Goal: Task Accomplishment & Management: Manage account settings

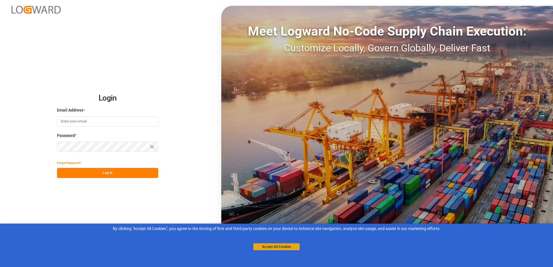
type input "[PERSON_NAME][EMAIL_ADDRESS][PERSON_NAME][DOMAIN_NAME]"
click at [273, 248] on button "Accept All Cookies" at bounding box center [276, 246] width 46 height 7
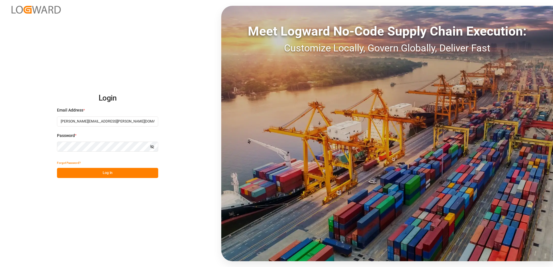
click at [106, 172] on button "Log In" at bounding box center [107, 173] width 101 height 10
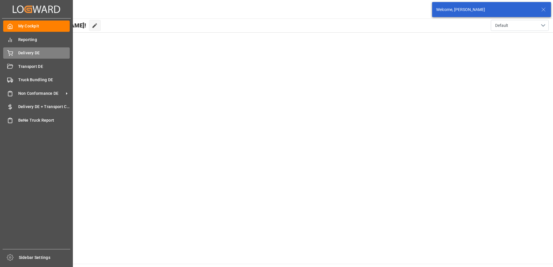
click at [10, 52] on icon at bounding box center [10, 53] width 6 height 6
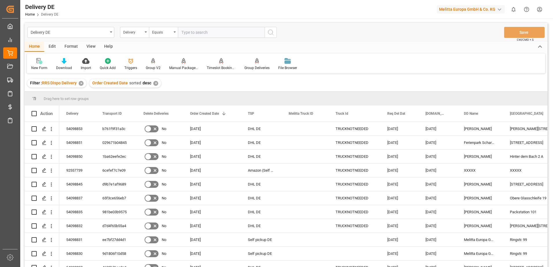
click at [199, 29] on input "text" at bounding box center [221, 32] width 87 height 11
type input "92549230"
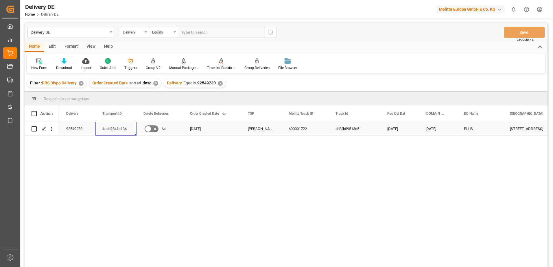
click at [109, 128] on div "4edd2841a134" at bounding box center [115, 129] width 41 height 14
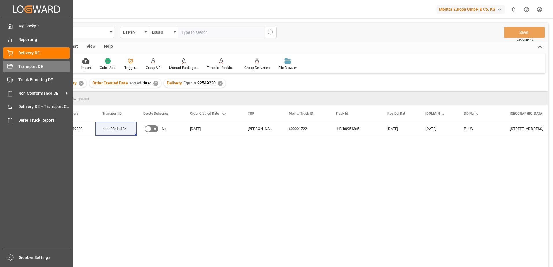
click at [12, 68] on icon at bounding box center [10, 66] width 6 height 5
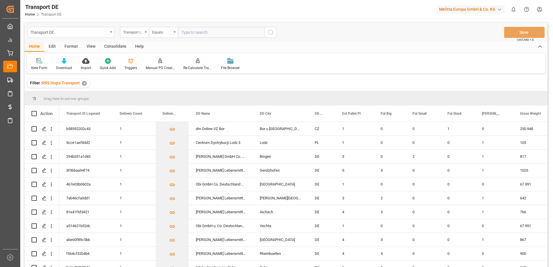
click at [206, 33] on input "text" at bounding box center [221, 32] width 87 height 11
paste input "4edd2841a134"
type input "4edd2841a134"
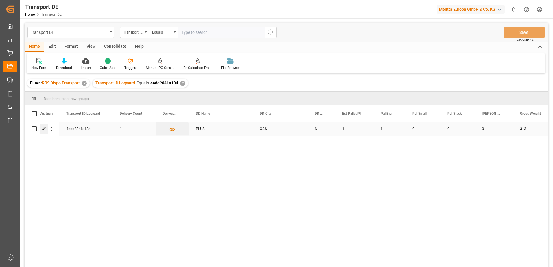
click at [44, 130] on polygon "Press SPACE to select this row." at bounding box center [43, 128] width 3 height 3
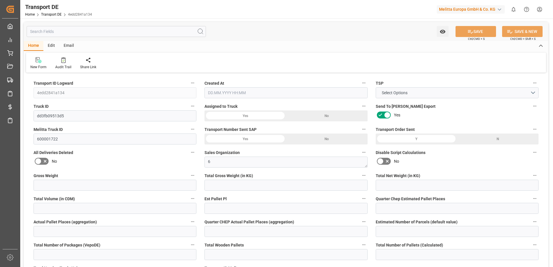
type input "313"
type input "287.568"
type input "238.464"
type input "1643.04"
type input "1"
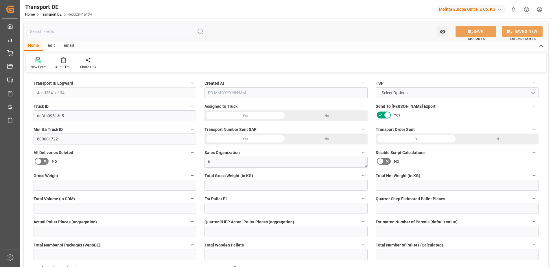
type input "0"
type input "0.75"
type input "0"
type input "1"
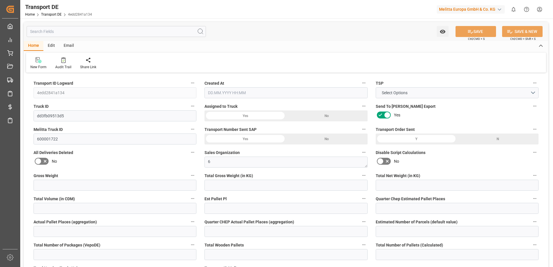
type input "1"
type input "0"
type input "72"
type input "0"
type input "63.61"
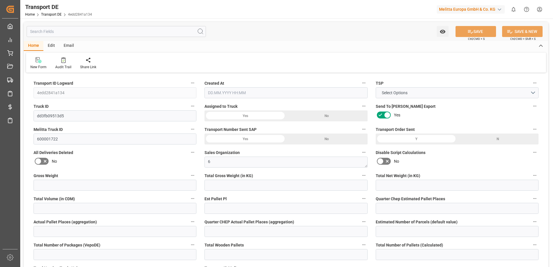
type input "3.039"
type input "63.61"
type input "63.0502"
type input "53"
type input "0"
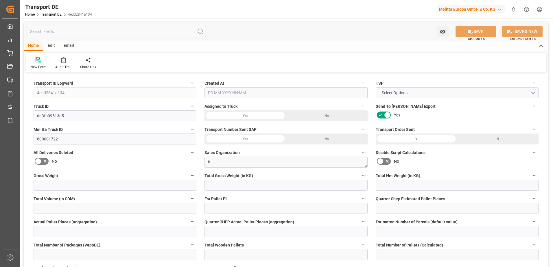
type input "0"
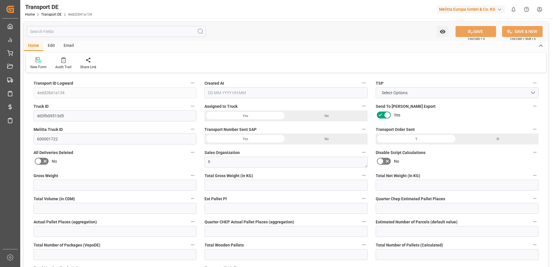
type input "0"
type input "-0.5598"
type input "0"
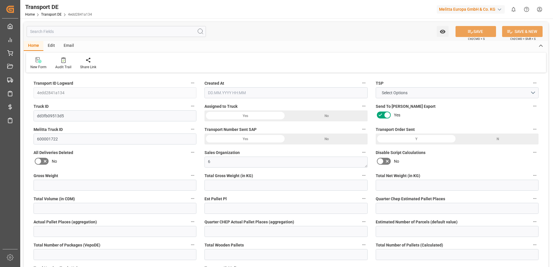
type input "0"
type input "287.568"
type input "4710.8598"
type input "21"
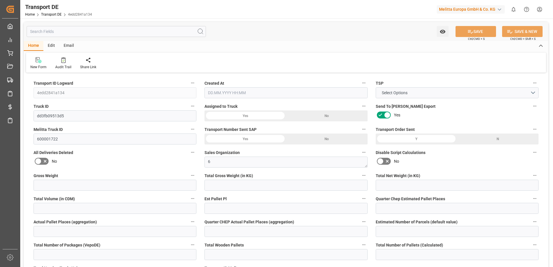
type input "35"
type input "1"
type input "0"
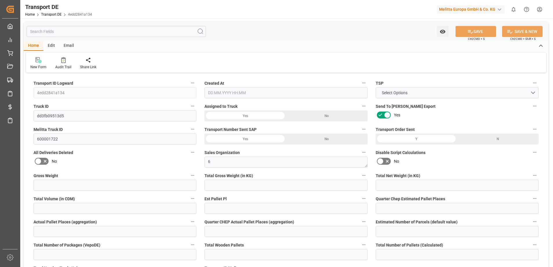
type input "0"
type input "1"
type input "0"
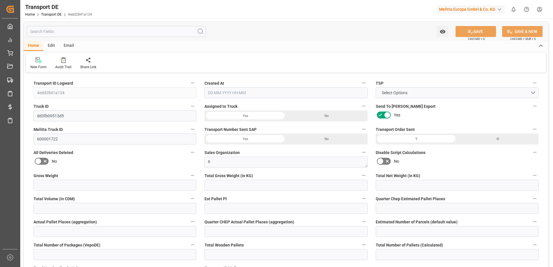
type input "72"
type input "66.0892"
type input "63.0502"
type input "[DATE] 08:32"
type input "[DATE]"
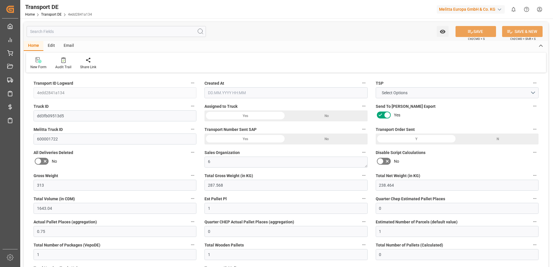
type input "[DATE]"
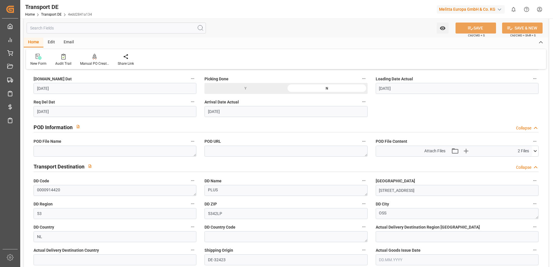
scroll to position [318, 0]
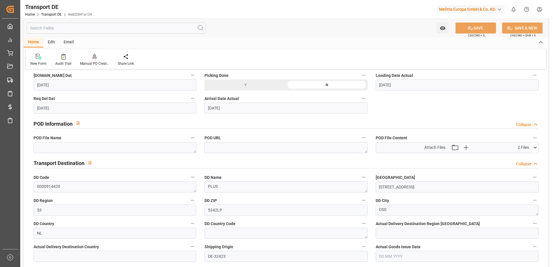
click at [522, 149] on span "2 Files" at bounding box center [523, 148] width 11 height 6
click at [454, 145] on icon "button" at bounding box center [455, 148] width 8 height 6
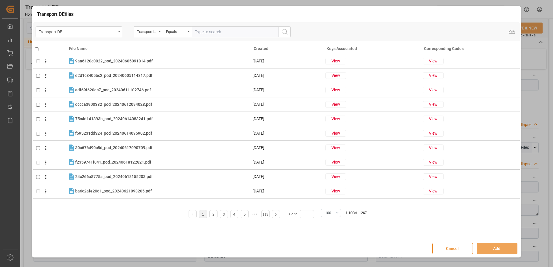
click at [457, 249] on button "Cancel" at bounding box center [452, 248] width 40 height 11
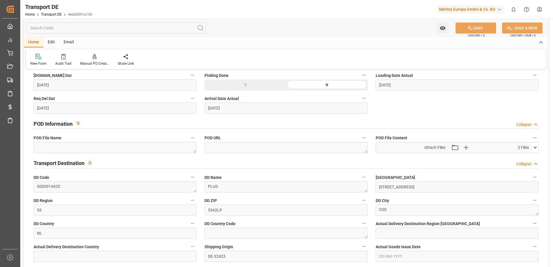
click at [519, 149] on span "2 Files" at bounding box center [523, 148] width 11 height 6
click at [536, 146] on icon at bounding box center [535, 148] width 6 height 6
click at [532, 157] on icon at bounding box center [531, 158] width 5 height 4
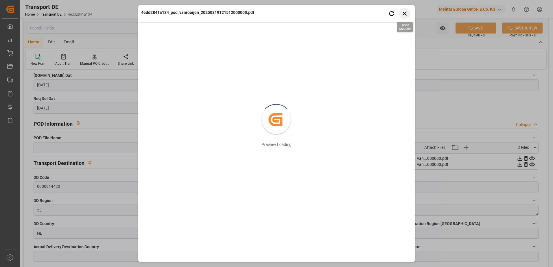
click at [404, 14] on icon "button" at bounding box center [404, 13] width 7 height 7
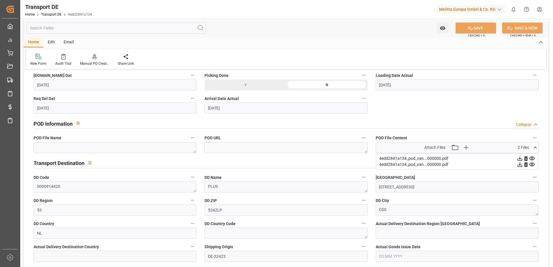
click at [532, 164] on icon at bounding box center [531, 164] width 5 height 4
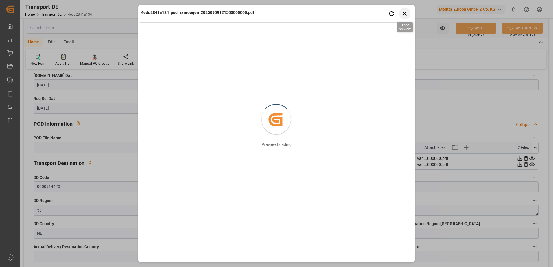
click at [406, 14] on icon "button" at bounding box center [404, 13] width 7 height 7
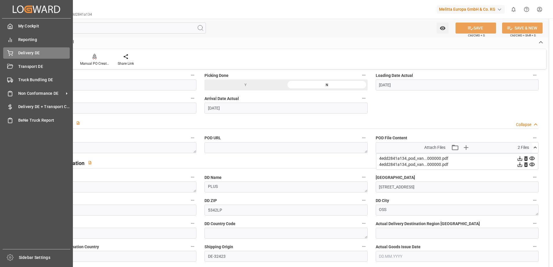
click at [5, 51] on div at bounding box center [8, 53] width 10 height 6
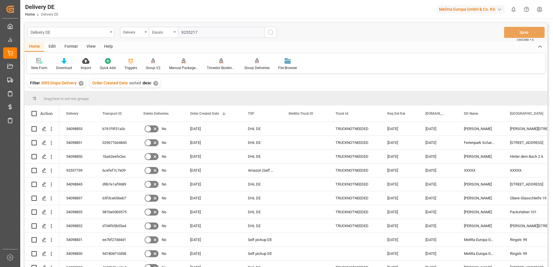
type input "92552173"
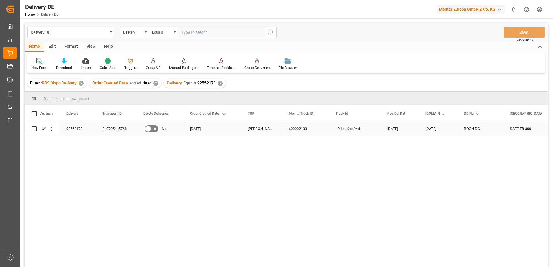
click at [113, 130] on div "2e97954c5768" at bounding box center [115, 129] width 41 height 14
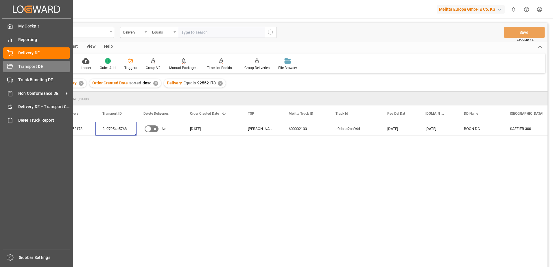
click at [12, 66] on icon at bounding box center [10, 67] width 6 height 6
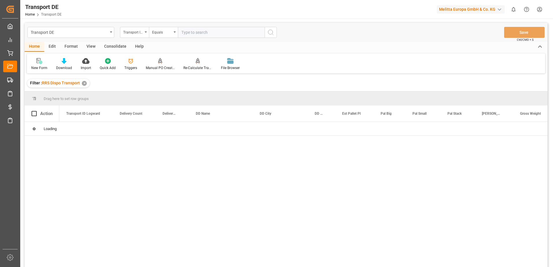
click at [199, 33] on input "text" at bounding box center [221, 32] width 87 height 11
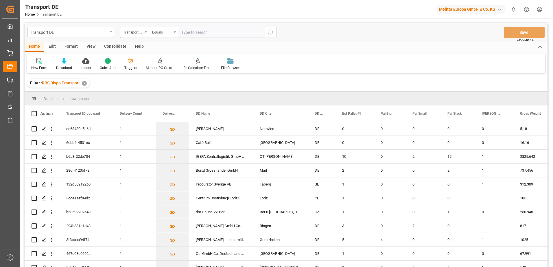
paste input "2e97954c5768"
type input "2e97954c5768"
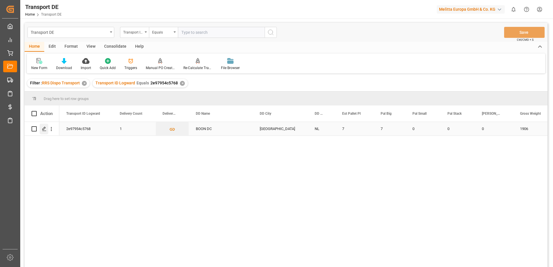
click at [43, 128] on icon "Press SPACE to select this row." at bounding box center [44, 129] width 5 height 5
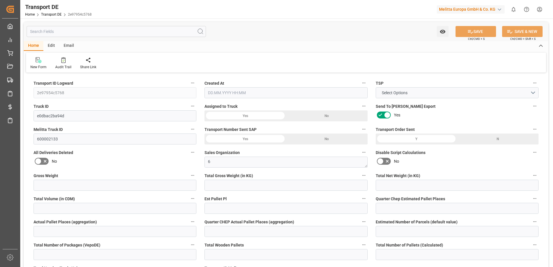
type input "1906"
type input "1730.16"
type input "1499.904"
type input "10903.68"
type input "7"
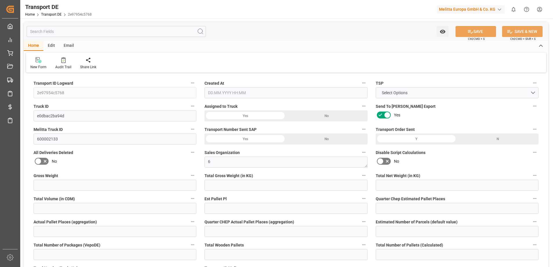
type input "0"
type input "6.5"
type input "0"
type input "1"
type input "7"
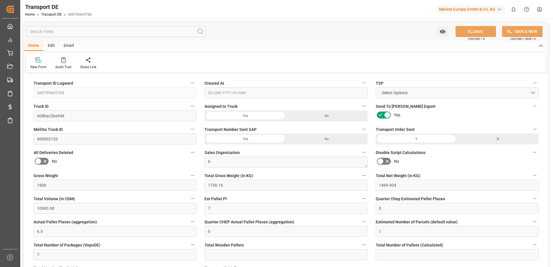
type input "7"
type input "0"
type input "432"
type input "0"
type input "319.03"
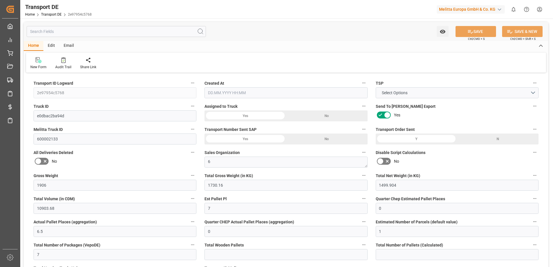
type input "3.039"
type input "319.03"
type input "316.2225"
type input "33"
type input "0"
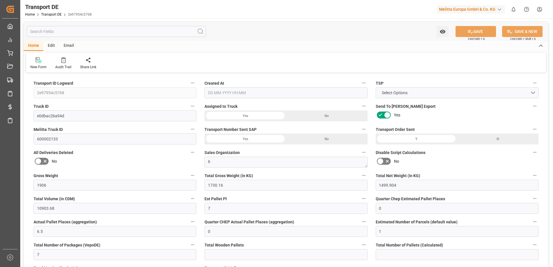
type input "0"
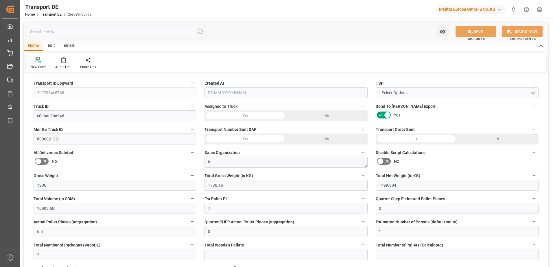
type input "0"
type input "-2.8075"
type input "0"
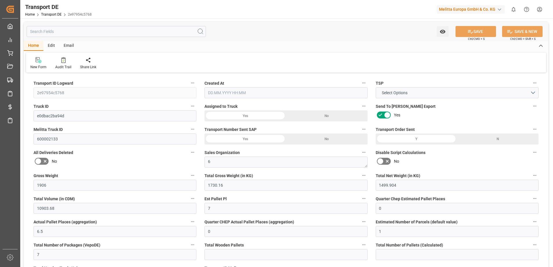
type input "0"
type input "1730.16"
type input "10767.6795"
type input "21"
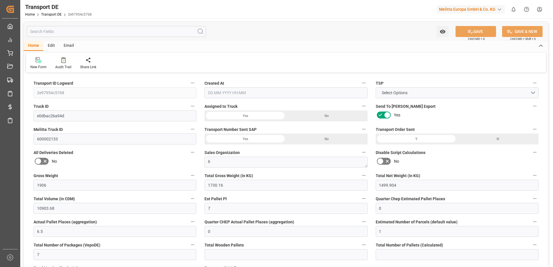
type input "80"
type input "7"
type input "0"
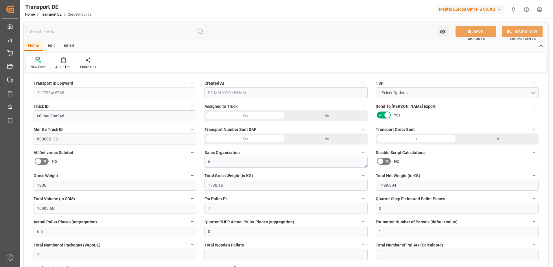
type input "0"
type input "1"
type input "0"
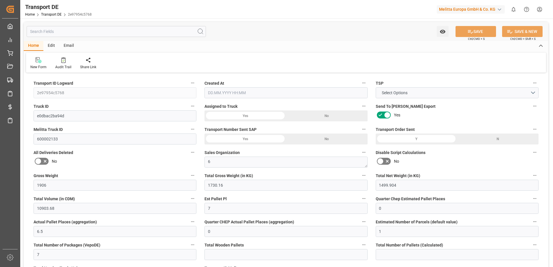
type input "432"
type input "319.2615"
type input "316.2225"
type input "[DATE] 08:01"
type input "[DATE]"
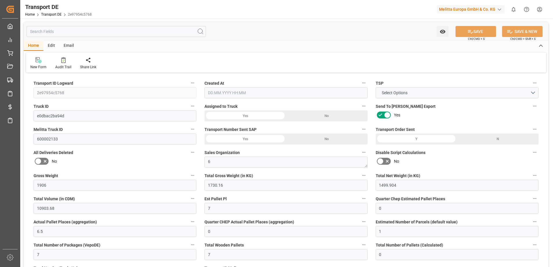
type input "[DATE]"
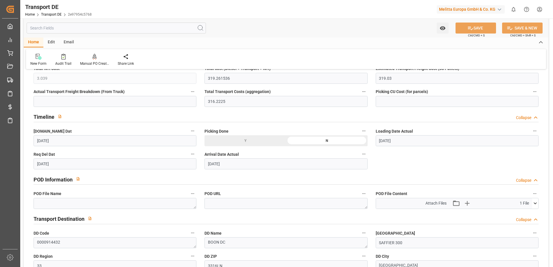
scroll to position [260, 0]
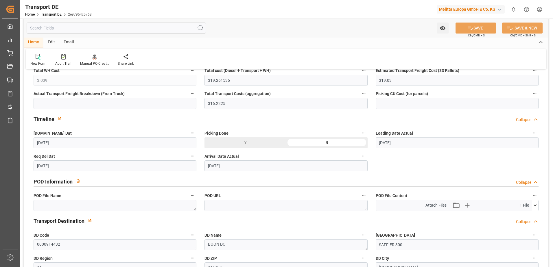
click at [534, 205] on icon at bounding box center [535, 205] width 6 height 6
click at [531, 215] on icon at bounding box center [531, 216] width 5 height 4
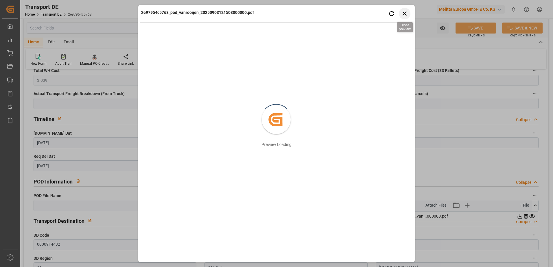
click at [404, 11] on icon "button" at bounding box center [404, 13] width 7 height 7
